Goal: Task Accomplishment & Management: Use online tool/utility

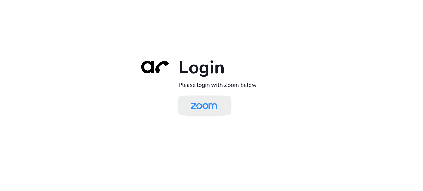
click at [204, 103] on img at bounding box center [204, 106] width 38 height 18
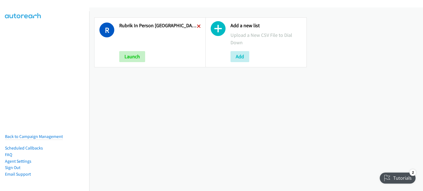
click at [197, 25] on icon at bounding box center [199, 27] width 4 height 4
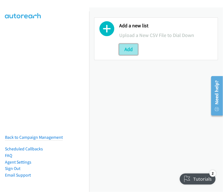
click at [126, 49] on button "Add" at bounding box center [128, 49] width 19 height 11
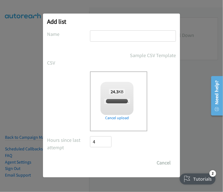
checkbox input "true"
click at [104, 34] on input "text" at bounding box center [133, 35] width 86 height 11
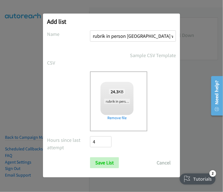
click at [154, 36] on input "rubrik in person brisbane wed 1" at bounding box center [133, 35] width 86 height 11
type input "rubrik in person brisbane thurs 1"
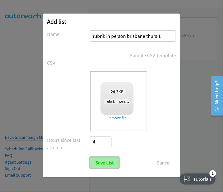
click at [108, 161] on input "Save List" at bounding box center [104, 162] width 29 height 11
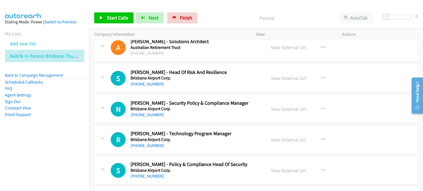
scroll to position [55, 0]
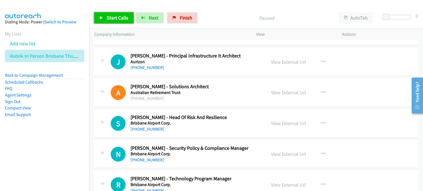
click at [113, 18] on span "Start Calls" at bounding box center [117, 18] width 21 height 6
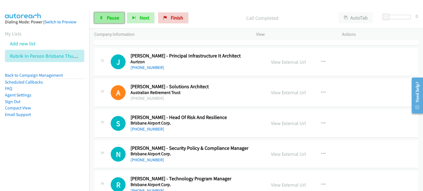
click at [99, 14] on link "Pause" at bounding box center [109, 17] width 30 height 11
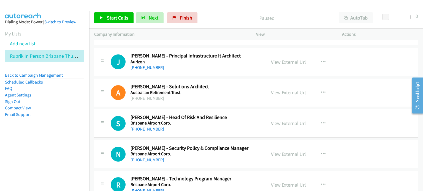
scroll to position [0, 0]
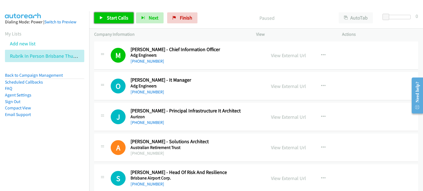
click at [112, 17] on span "Start Calls" at bounding box center [117, 18] width 21 height 6
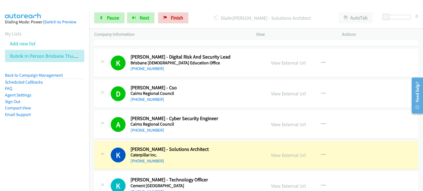
scroll to position [275, 0]
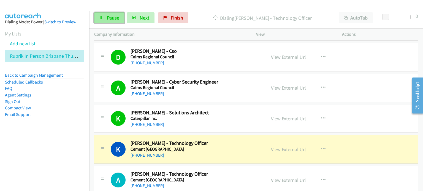
click at [110, 16] on span "Pause" at bounding box center [113, 18] width 12 height 6
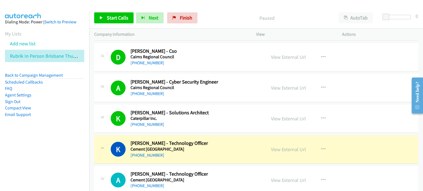
click at [219, 18] on p "Paused" at bounding box center [267, 17] width 124 height 7
click at [281, 148] on link "View External Url" at bounding box center [288, 149] width 35 height 6
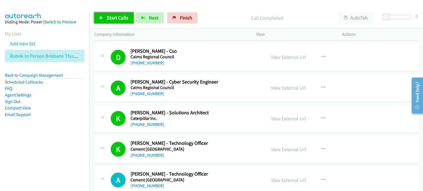
click at [104, 16] on link "Start Calls" at bounding box center [113, 17] width 39 height 11
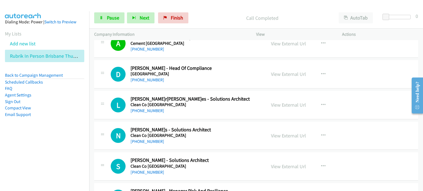
scroll to position [413, 0]
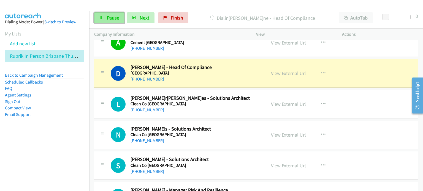
click at [112, 17] on span "Pause" at bounding box center [113, 18] width 12 height 6
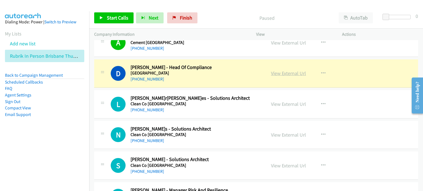
click at [282, 72] on link "View External Url" at bounding box center [288, 73] width 35 height 6
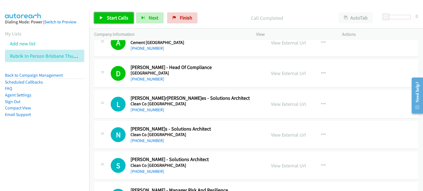
click at [109, 15] on span "Start Calls" at bounding box center [117, 18] width 21 height 6
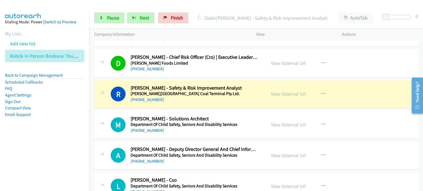
scroll to position [578, 0]
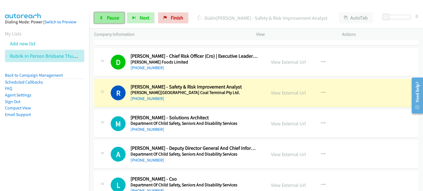
click at [104, 14] on link "Pause" at bounding box center [109, 17] width 30 height 11
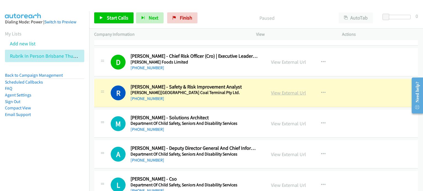
click at [282, 91] on link "View External Url" at bounding box center [288, 93] width 35 height 6
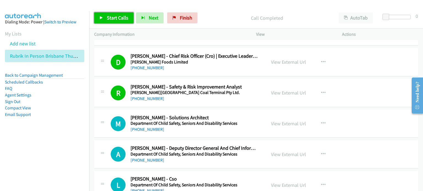
click at [117, 17] on span "Start Calls" at bounding box center [117, 18] width 21 height 6
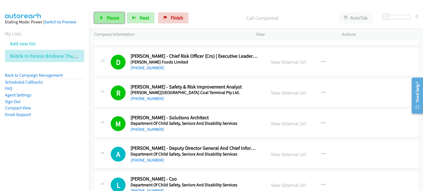
click at [112, 15] on span "Pause" at bounding box center [113, 18] width 12 height 6
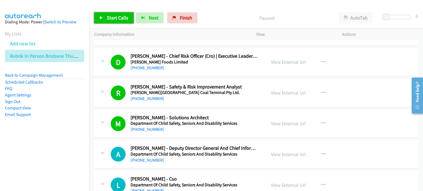
click at [114, 18] on span "Start Calls" at bounding box center [117, 18] width 21 height 6
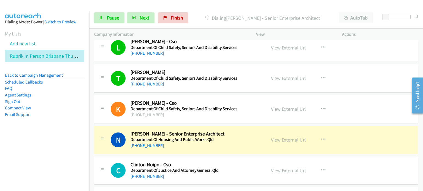
scroll to position [771, 0]
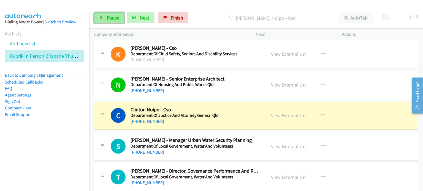
click at [108, 17] on span "Pause" at bounding box center [113, 18] width 12 height 6
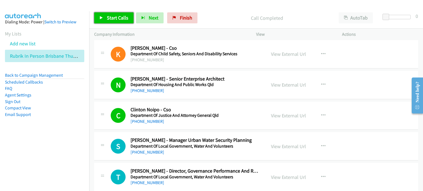
click at [107, 16] on span "Start Calls" at bounding box center [117, 18] width 21 height 6
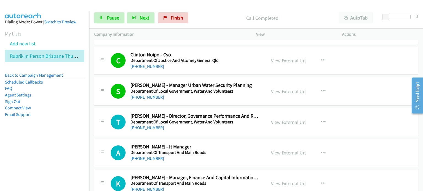
scroll to position [853, 0]
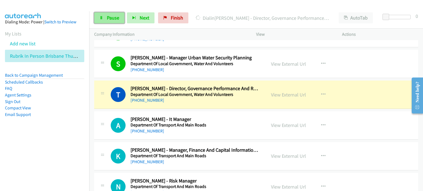
click at [108, 15] on span "Pause" at bounding box center [113, 18] width 12 height 6
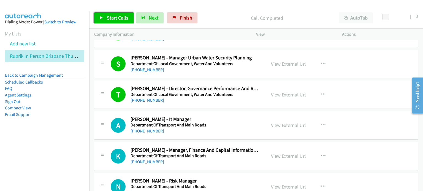
click at [102, 17] on icon at bounding box center [101, 18] width 4 height 4
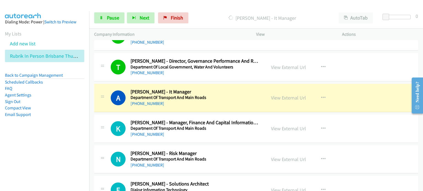
scroll to position [908, 0]
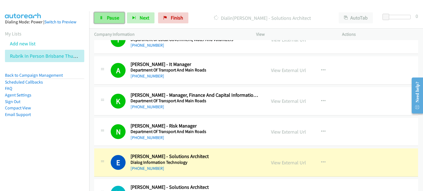
click at [107, 13] on link "Pause" at bounding box center [109, 17] width 30 height 11
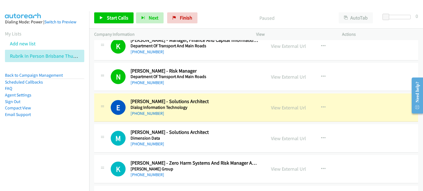
scroll to position [991, 0]
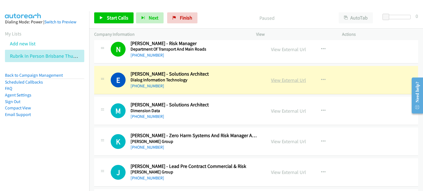
click at [280, 78] on link "View External Url" at bounding box center [288, 80] width 35 height 6
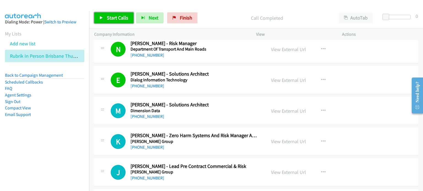
click at [118, 17] on span "Start Calls" at bounding box center [117, 18] width 21 height 6
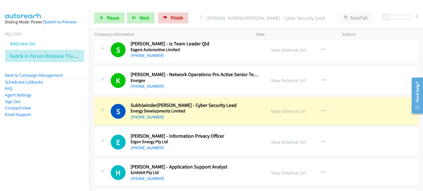
scroll to position [1238, 0]
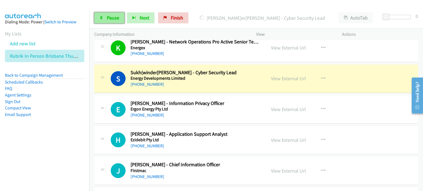
click at [114, 16] on span "Pause" at bounding box center [113, 18] width 12 height 6
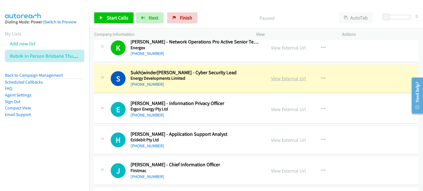
click at [277, 77] on link "View External Url" at bounding box center [288, 78] width 35 height 6
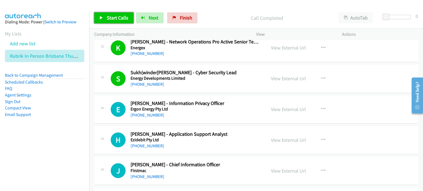
click at [111, 13] on link "Start Calls" at bounding box center [113, 17] width 39 height 11
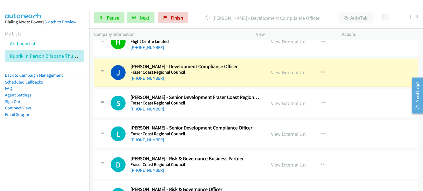
scroll to position [1431, 0]
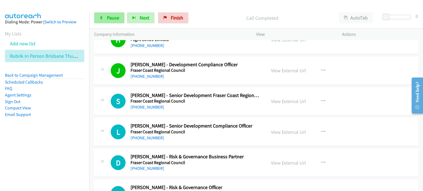
click at [106, 12] on div "Start Calls Pause Next Finish Call Completed AutoTab AutoTab 0" at bounding box center [256, 17] width 334 height 21
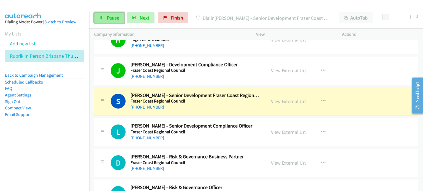
click at [109, 17] on span "Pause" at bounding box center [113, 18] width 12 height 6
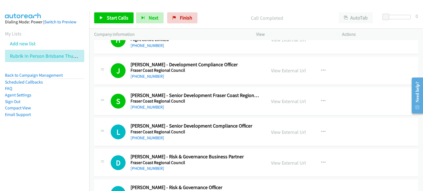
click at [232, 15] on p "Call Completed" at bounding box center [267, 17] width 124 height 7
click at [286, 67] on link "View External Url" at bounding box center [288, 70] width 35 height 6
click at [284, 98] on link "View External Url" at bounding box center [288, 101] width 35 height 6
click at [116, 17] on span "Start Calls" at bounding box center [117, 18] width 21 height 6
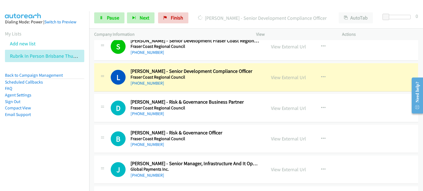
scroll to position [1486, 0]
click at [107, 17] on span "Pause" at bounding box center [113, 18] width 12 height 6
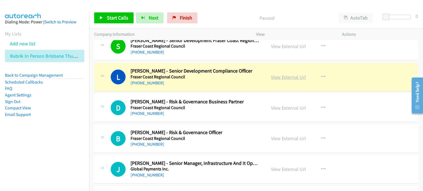
click at [282, 75] on link "View External Url" at bounding box center [288, 77] width 35 height 6
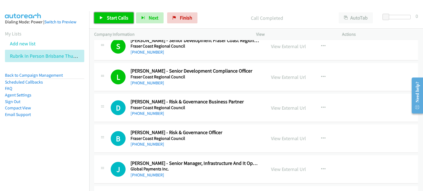
click at [103, 17] on link "Start Calls" at bounding box center [113, 17] width 39 height 11
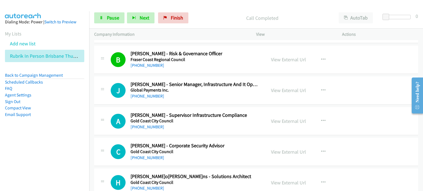
scroll to position [1569, 0]
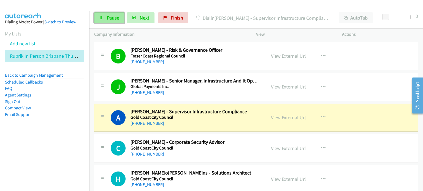
click at [113, 17] on span "Pause" at bounding box center [113, 18] width 12 height 6
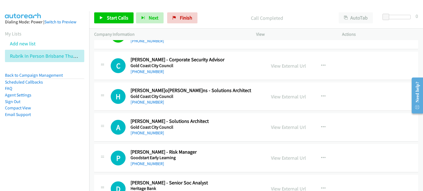
scroll to position [1679, 0]
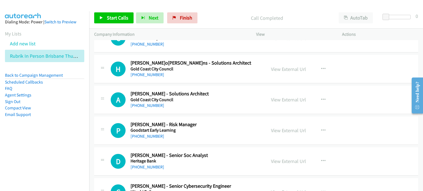
click at [225, 19] on p "Call Completed" at bounding box center [267, 17] width 124 height 7
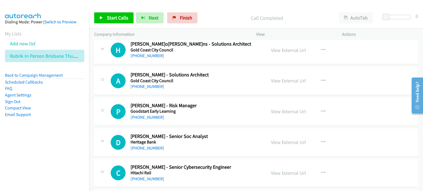
scroll to position [1734, 0]
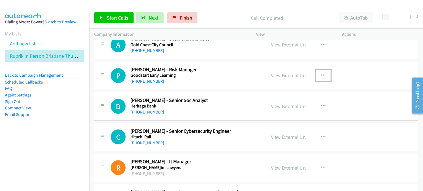
click at [321, 73] on icon "button" at bounding box center [323, 75] width 4 height 4
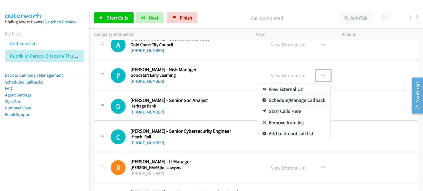
click at [284, 106] on link "Start Calls Here" at bounding box center [293, 111] width 73 height 11
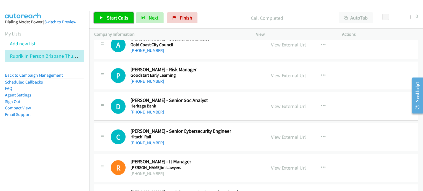
click at [114, 17] on span "Start Calls" at bounding box center [117, 18] width 21 height 6
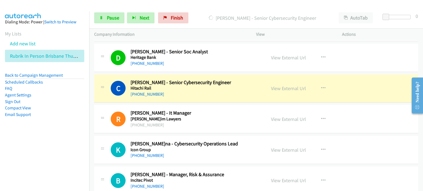
scroll to position [1816, 0]
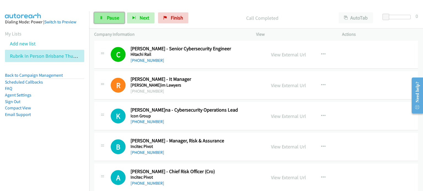
click at [110, 17] on span "Pause" at bounding box center [113, 18] width 12 height 6
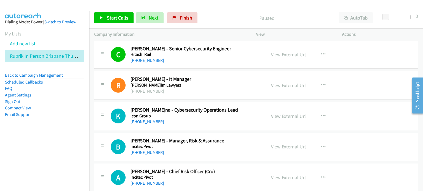
click at [214, 13] on div "Paused" at bounding box center [267, 17] width 134 height 11
click at [57, 145] on nav "Dialing Mode: Power | Switch to Preview My Lists Add new list Rubrik In Person …" at bounding box center [44, 106] width 89 height 191
click at [294, 53] on link "View External Url" at bounding box center [288, 54] width 35 height 6
click at [109, 16] on span "Start Calls" at bounding box center [117, 18] width 21 height 6
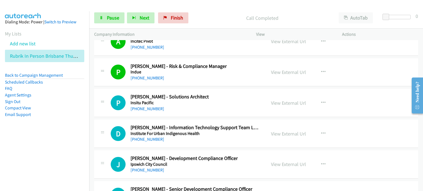
scroll to position [1954, 0]
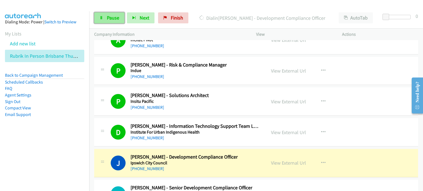
click at [116, 17] on span "Pause" at bounding box center [113, 18] width 12 height 6
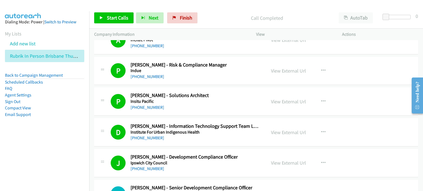
click at [217, 17] on p "Call Completed" at bounding box center [267, 17] width 124 height 7
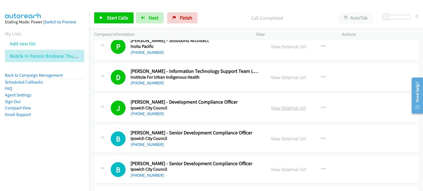
click at [277, 105] on link "View External Url" at bounding box center [288, 108] width 35 height 6
click at [116, 13] on link "Start Calls" at bounding box center [113, 17] width 39 height 11
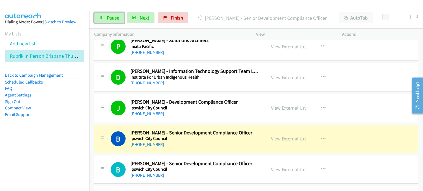
drag, startPoint x: 122, startPoint y: 13, endPoint x: 116, endPoint y: 11, distance: 6.5
click at [122, 12] on link "Pause" at bounding box center [109, 17] width 30 height 11
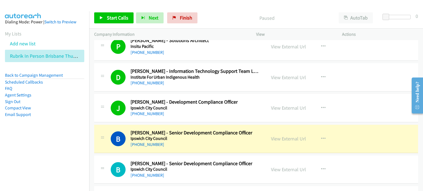
click at [206, 16] on p "Paused" at bounding box center [267, 17] width 124 height 7
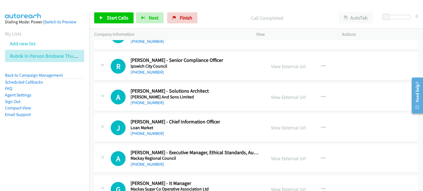
scroll to position [2146, 0]
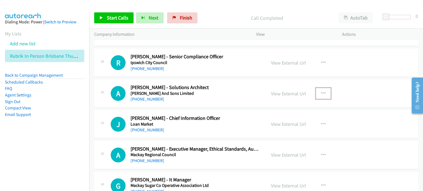
click at [321, 91] on icon "button" at bounding box center [323, 93] width 4 height 4
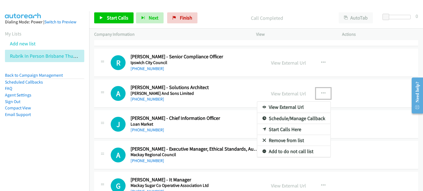
click at [282, 126] on link "Start Calls Here" at bounding box center [293, 129] width 73 height 11
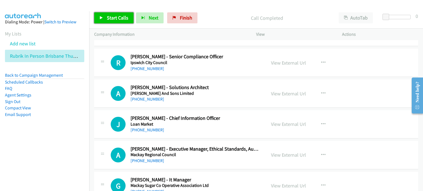
click at [111, 17] on span "Start Calls" at bounding box center [117, 18] width 21 height 6
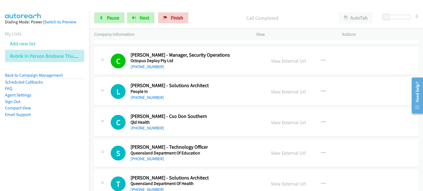
scroll to position [2614, 0]
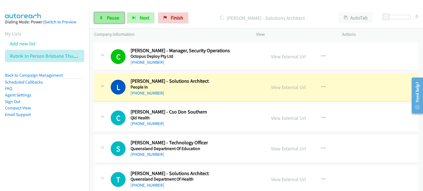
click at [110, 17] on span "Pause" at bounding box center [113, 18] width 12 height 6
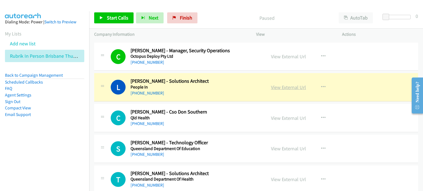
click at [286, 84] on link "View External Url" at bounding box center [288, 87] width 35 height 6
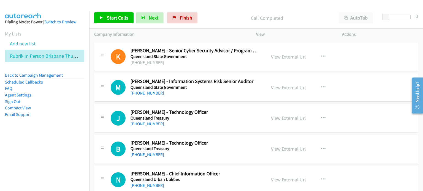
scroll to position [3055, 0]
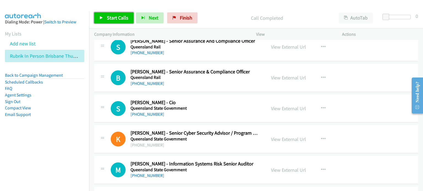
click at [114, 13] on link "Start Calls" at bounding box center [113, 17] width 39 height 11
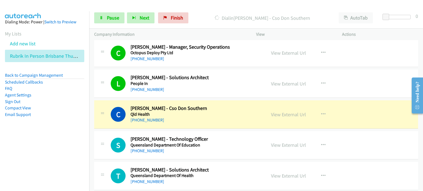
scroll to position [2642, 0]
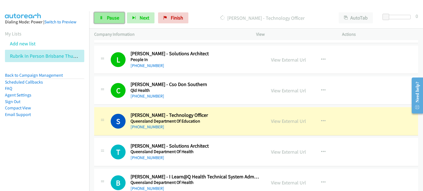
click at [112, 18] on span "Pause" at bounding box center [113, 18] width 12 height 6
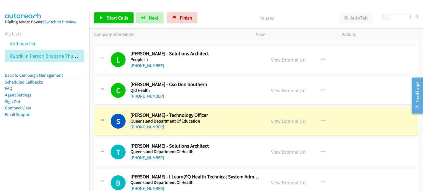
click at [275, 118] on link "View External Url" at bounding box center [288, 121] width 35 height 6
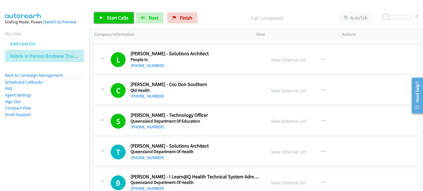
click at [111, 16] on span "Start Calls" at bounding box center [117, 18] width 21 height 6
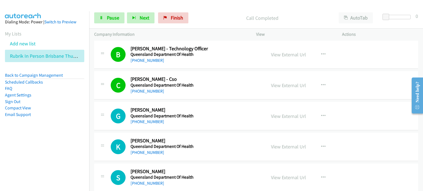
scroll to position [2807, 0]
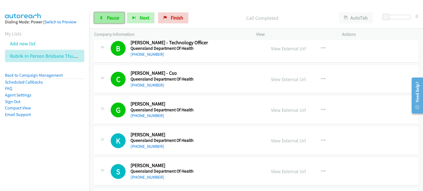
click at [110, 15] on span "Pause" at bounding box center [113, 18] width 12 height 6
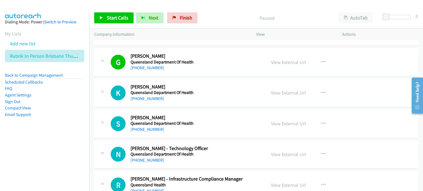
scroll to position [2862, 0]
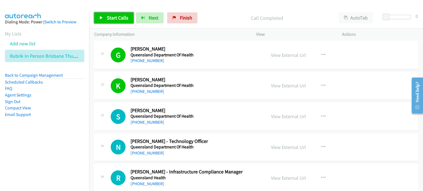
click at [110, 16] on span "Start Calls" at bounding box center [117, 18] width 21 height 6
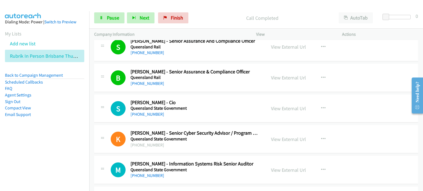
scroll to position [3082, 0]
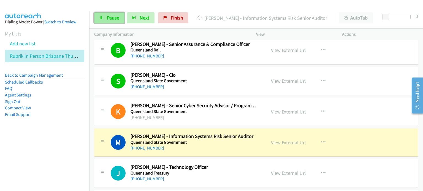
click at [109, 17] on span "Pause" at bounding box center [113, 18] width 12 height 6
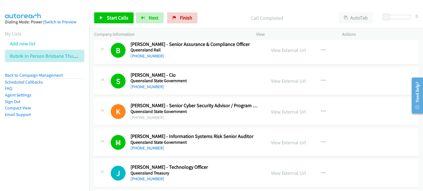
click at [214, 12] on div "Call Completed" at bounding box center [267, 17] width 134 height 11
click at [111, 17] on span "Start Calls" at bounding box center [117, 18] width 21 height 6
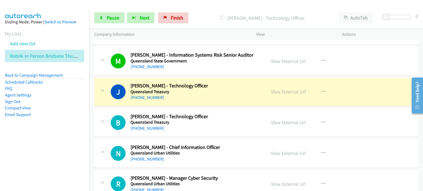
scroll to position [3165, 0]
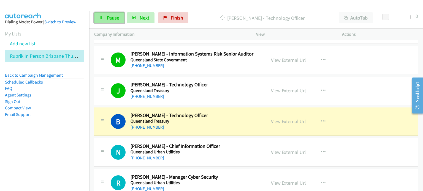
click at [110, 16] on span "Pause" at bounding box center [113, 18] width 12 height 6
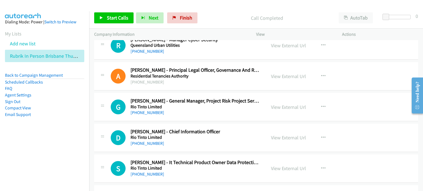
scroll to position [3330, 0]
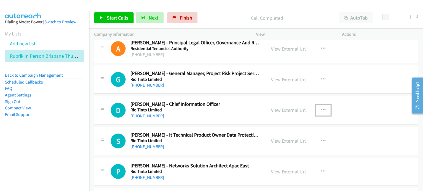
click at [321, 108] on icon "button" at bounding box center [323, 110] width 4 height 4
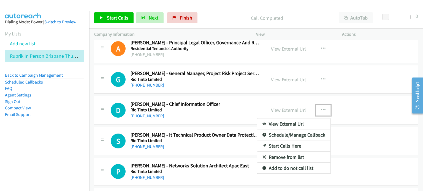
click at [286, 141] on link "Start Calls Here" at bounding box center [293, 146] width 73 height 11
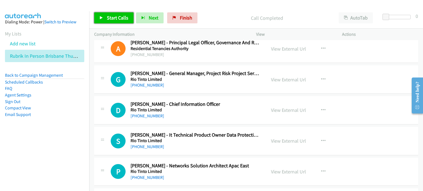
click at [113, 15] on span "Start Calls" at bounding box center [117, 18] width 21 height 6
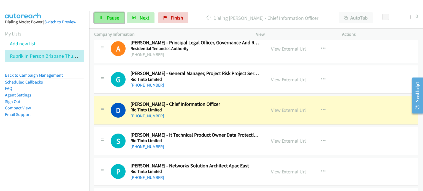
click at [107, 17] on span "Pause" at bounding box center [113, 18] width 12 height 6
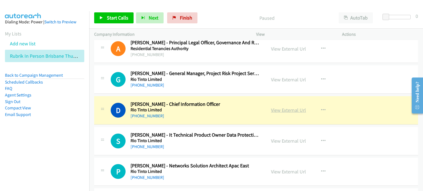
click at [278, 107] on link "View External Url" at bounding box center [288, 110] width 35 height 6
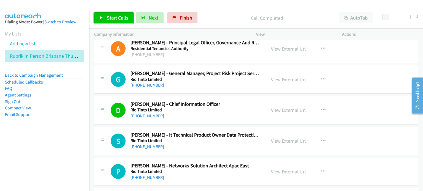
click at [104, 16] on link "Start Calls" at bounding box center [113, 17] width 39 height 11
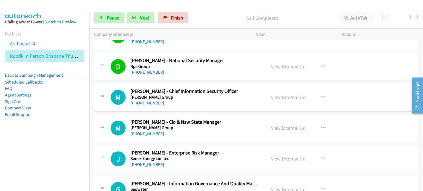
scroll to position [3660, 0]
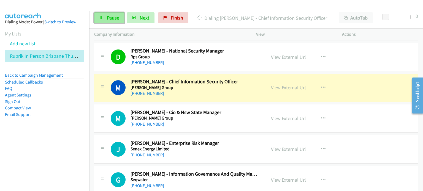
click at [109, 13] on link "Pause" at bounding box center [109, 17] width 30 height 11
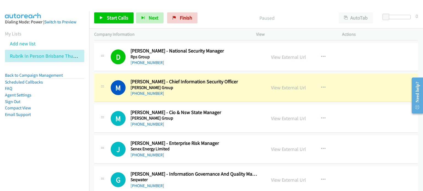
click at [228, 16] on p "Paused" at bounding box center [267, 17] width 124 height 7
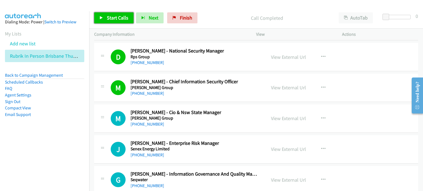
click at [112, 17] on span "Start Calls" at bounding box center [117, 18] width 21 height 6
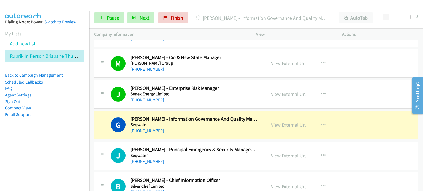
scroll to position [3743, 0]
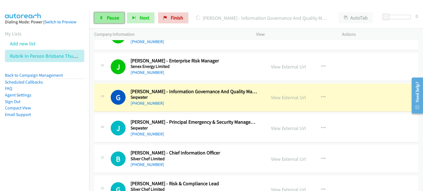
click at [113, 17] on span "Pause" at bounding box center [113, 18] width 12 height 6
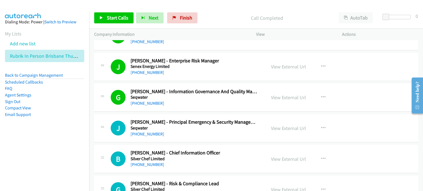
click at [226, 12] on div "Call Completed" at bounding box center [267, 17] width 134 height 11
click at [112, 15] on span "Start Calls" at bounding box center [117, 18] width 21 height 6
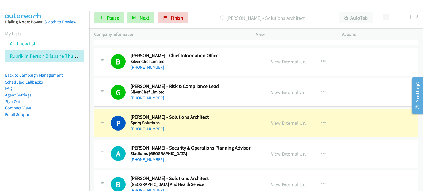
scroll to position [3880, 0]
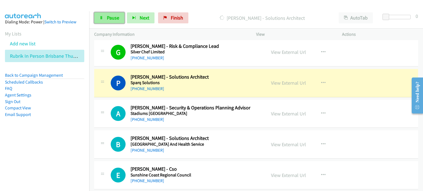
click at [110, 17] on span "Pause" at bounding box center [113, 18] width 12 height 6
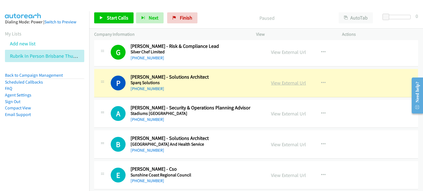
click at [285, 80] on link "View External Url" at bounding box center [288, 83] width 35 height 6
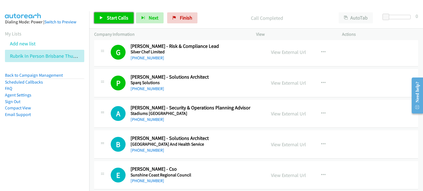
click at [110, 18] on span "Start Calls" at bounding box center [117, 18] width 21 height 6
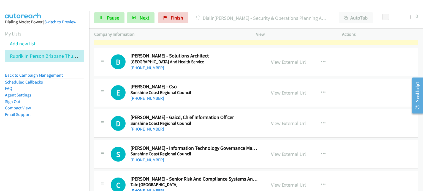
scroll to position [3990, 0]
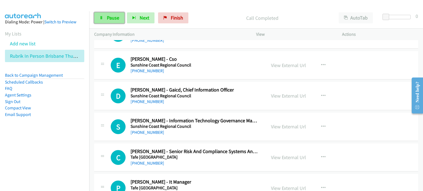
click at [112, 16] on span "Pause" at bounding box center [113, 18] width 12 height 6
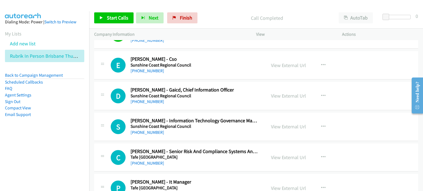
click at [219, 9] on div "Start Calls Pause Next Finish Call Completed AutoTab AutoTab 0" at bounding box center [256, 17] width 334 height 21
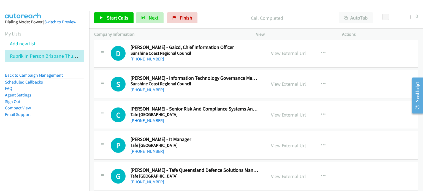
scroll to position [4045, 0]
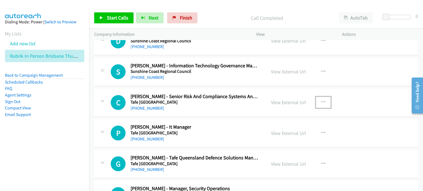
click at [320, 97] on button "button" at bounding box center [323, 102] width 15 height 11
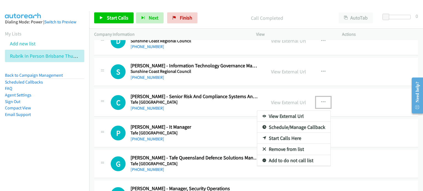
click at [277, 133] on link "Start Calls Here" at bounding box center [293, 138] width 73 height 11
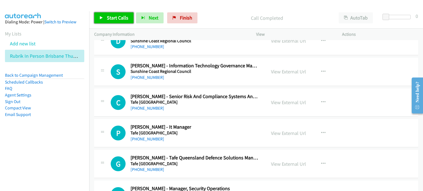
click at [111, 14] on link "Start Calls" at bounding box center [113, 17] width 39 height 11
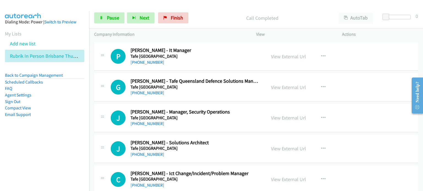
scroll to position [4073, 0]
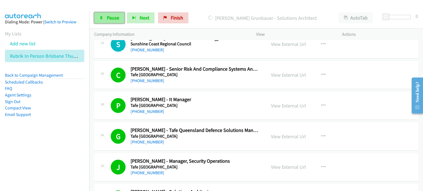
click at [113, 17] on span "Pause" at bounding box center [113, 18] width 12 height 6
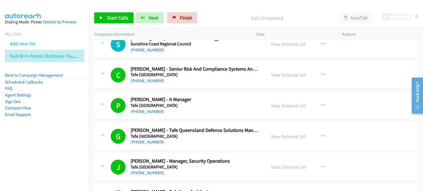
click at [6, 152] on nav "Dialing Mode: Power | Switch to Preview My Lists Add new list Rubrik In Person …" at bounding box center [44, 106] width 89 height 191
click at [114, 12] on link "Start Calls" at bounding box center [113, 17] width 39 height 11
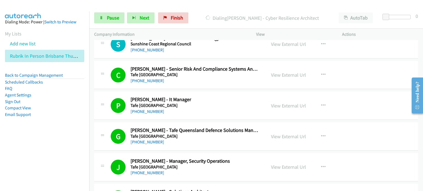
click at [67, 179] on nav "Dialing Mode: Power | Switch to Preview My Lists Add new list Rubrik In Person …" at bounding box center [44, 106] width 89 height 191
click at [111, 18] on span "Pause" at bounding box center [113, 18] width 12 height 6
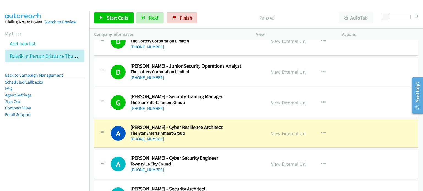
scroll to position [4623, 0]
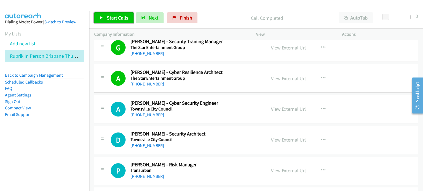
click at [118, 17] on span "Start Calls" at bounding box center [117, 18] width 21 height 6
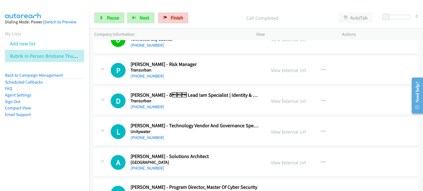
scroll to position [4733, 0]
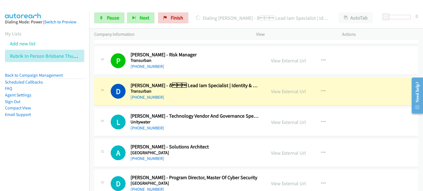
drag, startPoint x: 9, startPoint y: 140, endPoint x: 16, endPoint y: 137, distance: 7.3
click at [9, 140] on aside "Dialing Mode: Power | Switch to Preview My Lists Add new list Rubrik In Person …" at bounding box center [44, 77] width 89 height 132
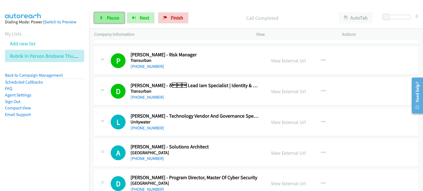
click at [110, 17] on span "Pause" at bounding box center [113, 18] width 12 height 6
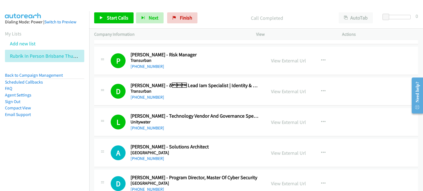
click at [60, 121] on aside "Dialing Mode: Power | Switch to Preview My Lists Add new list Rubrik In Person …" at bounding box center [44, 77] width 89 height 132
click at [286, 88] on link "View External Url" at bounding box center [288, 91] width 35 height 6
click at [291, 119] on link "View External Url" at bounding box center [288, 122] width 35 height 6
click at [10, 159] on nav "Dialing Mode: Power | Switch to Preview My Lists Add new list Rubrik In Person …" at bounding box center [44, 106] width 89 height 191
click at [112, 12] on link "Start Calls" at bounding box center [113, 17] width 39 height 11
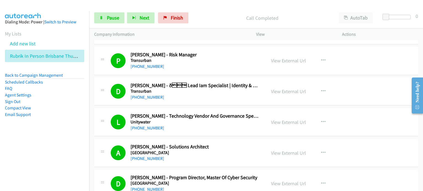
click at [10, 150] on nav "Dialing Mode: Power | Switch to Preview My Lists Add new list Rubrik In Person …" at bounding box center [44, 106] width 89 height 191
click at [111, 15] on span "Pause" at bounding box center [113, 18] width 12 height 6
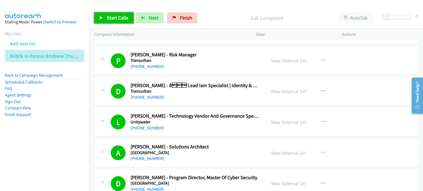
click at [115, 16] on span "Start Calls" at bounding box center [117, 18] width 21 height 6
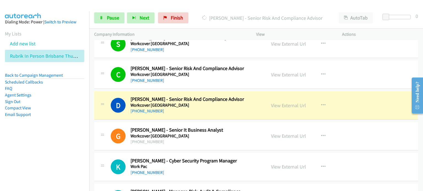
scroll to position [5119, 0]
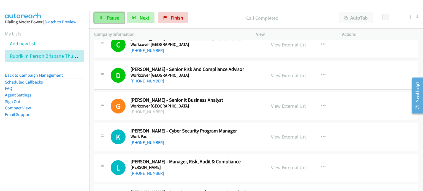
click at [110, 16] on span "Pause" at bounding box center [113, 18] width 12 height 6
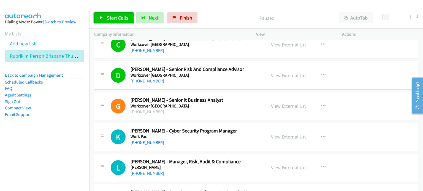
click at [119, 16] on span "Start Calls" at bounding box center [117, 18] width 21 height 6
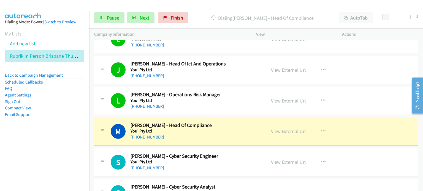
scroll to position [5311, 0]
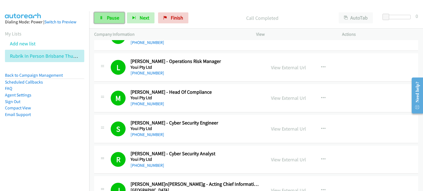
click at [105, 18] on link "Pause" at bounding box center [109, 17] width 30 height 11
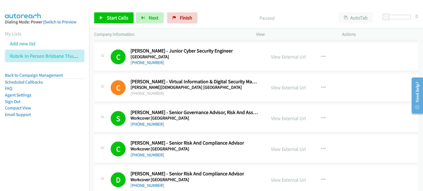
scroll to position [4993, 0]
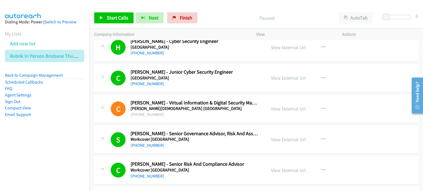
click at [219, 12] on div "Start Calls Pause Next Finish Paused AutoTab AutoTab 0" at bounding box center [256, 17] width 334 height 21
click at [181, 17] on span "Finish" at bounding box center [186, 18] width 12 height 6
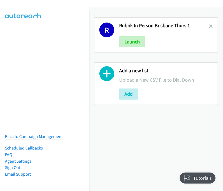
click at [207, 22] on div "R Rubrik In Person Brisbane Thurs 1 Launch" at bounding box center [156, 34] width 124 height 35
click at [209, 23] on link at bounding box center [211, 26] width 4 height 6
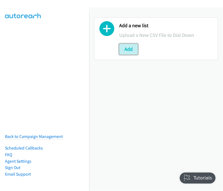
drag, startPoint x: 131, startPoint y: 49, endPoint x: 79, endPoint y: 47, distance: 51.5
click at [131, 49] on button "Add" at bounding box center [128, 49] width 19 height 11
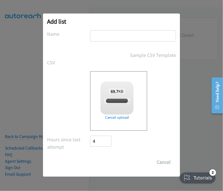
checkbox input "true"
click at [98, 37] on input "text" at bounding box center [133, 35] width 86 height 11
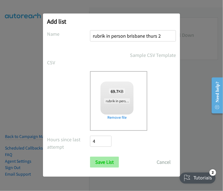
type input "rubrik in person brisbane thurs 2"
drag, startPoint x: 103, startPoint y: 162, endPoint x: 148, endPoint y: 142, distance: 48.9
click at [103, 162] on input "Save List" at bounding box center [104, 162] width 29 height 11
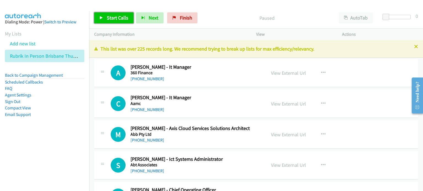
click at [111, 13] on link "Start Calls" at bounding box center [113, 17] width 39 height 11
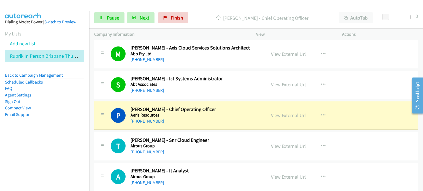
scroll to position [110, 0]
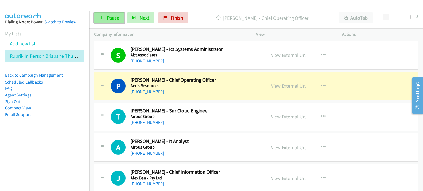
click at [105, 18] on link "Pause" at bounding box center [109, 17] width 30 height 11
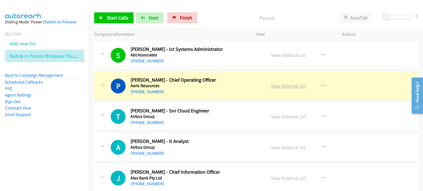
click at [286, 88] on link "View External Url" at bounding box center [288, 86] width 35 height 6
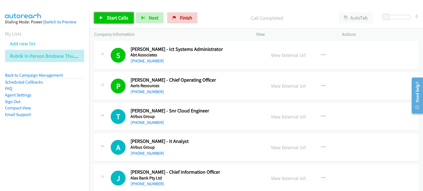
click at [113, 17] on span "Start Calls" at bounding box center [117, 18] width 21 height 6
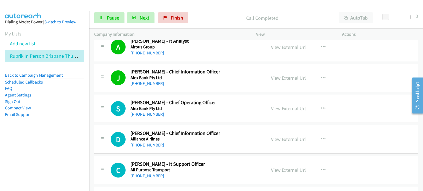
scroll to position [220, 0]
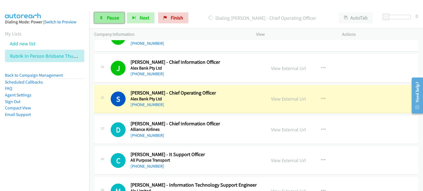
click at [108, 17] on span "Pause" at bounding box center [113, 18] width 12 height 6
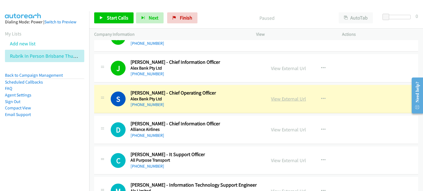
click at [288, 99] on link "View External Url" at bounding box center [288, 99] width 35 height 6
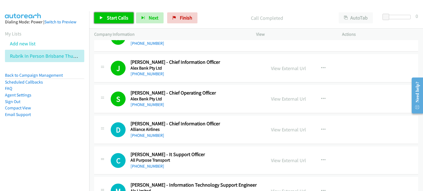
click at [116, 16] on span "Start Calls" at bounding box center [117, 18] width 21 height 6
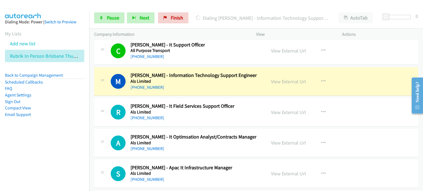
scroll to position [330, 0]
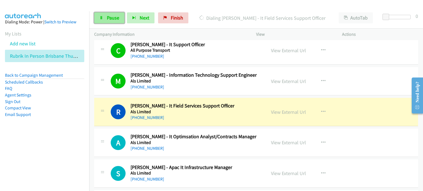
click at [113, 17] on span "Pause" at bounding box center [113, 18] width 12 height 6
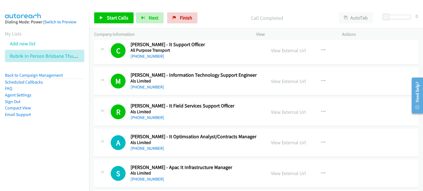
drag, startPoint x: 210, startPoint y: 16, endPoint x: 210, endPoint y: 1, distance: 14.9
click at [210, 14] on div "Call Completed" at bounding box center [267, 17] width 134 height 11
